Goal: Information Seeking & Learning: Learn about a topic

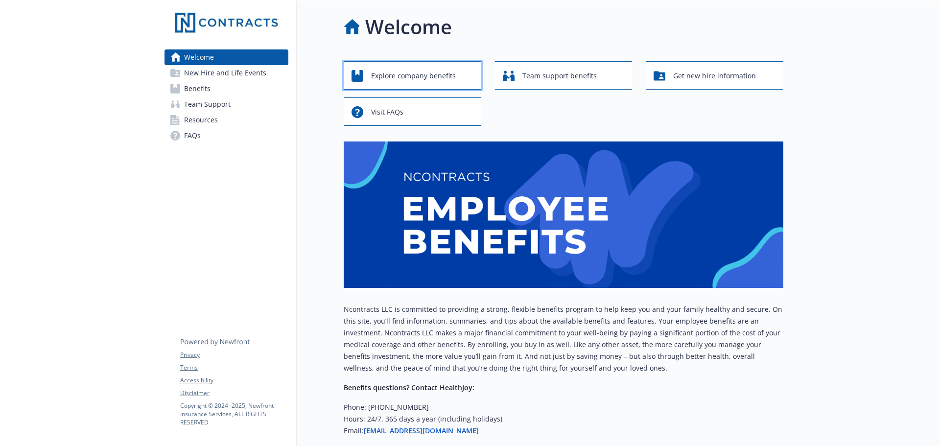
click at [397, 81] on span "Explore company benefits" at bounding box center [413, 76] width 85 height 19
